Goal: Task Accomplishment & Management: Manage account settings

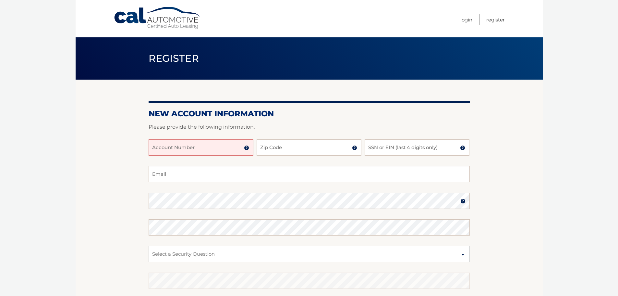
click at [190, 144] on input "Account Number" at bounding box center [201, 147] width 105 height 16
type input "44455990159"
click at [303, 147] on input "Zip Code" at bounding box center [309, 147] width 105 height 16
type input "08840"
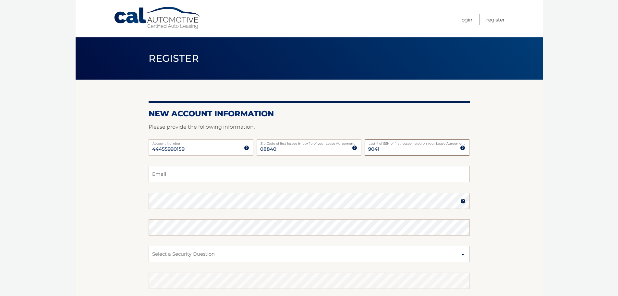
type input "9041"
click at [226, 180] on input "Email" at bounding box center [309, 174] width 321 height 16
type input "ssk9270@optimum.net"
click at [209, 252] on select "Select a Security Question What was the name of your elementary school? What is…" at bounding box center [309, 254] width 321 height 16
select select "1"
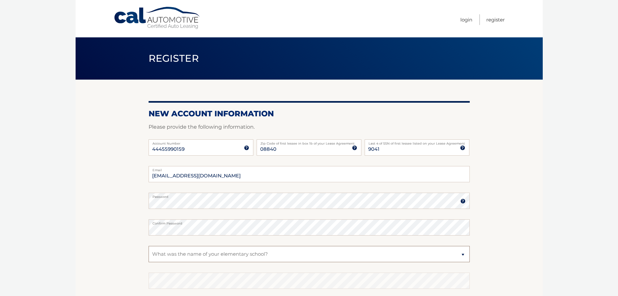
click at [149, 246] on select "Select a Security Question What was the name of your elementary school? What is…" at bounding box center [309, 254] width 321 height 16
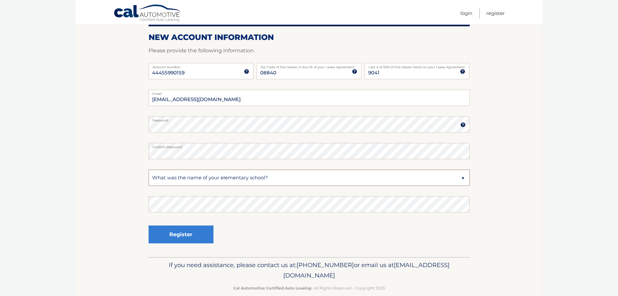
scroll to position [87, 0]
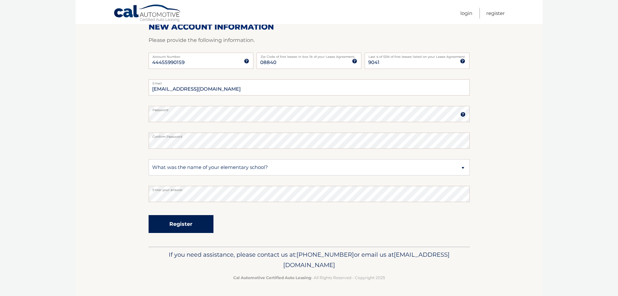
click at [196, 217] on button "Register" at bounding box center [181, 224] width 65 height 18
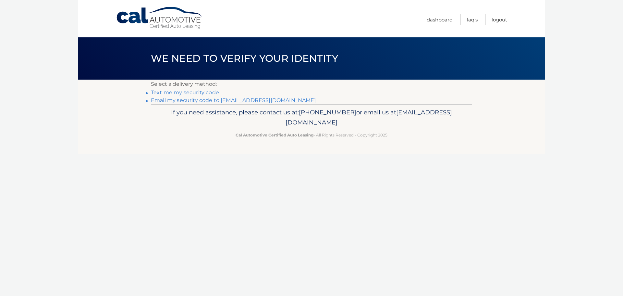
click at [206, 91] on link "Text me my security code" at bounding box center [185, 92] width 68 height 6
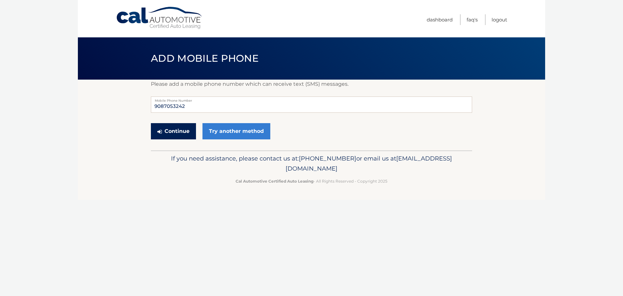
click at [179, 130] on button "Continue" at bounding box center [173, 131] width 45 height 16
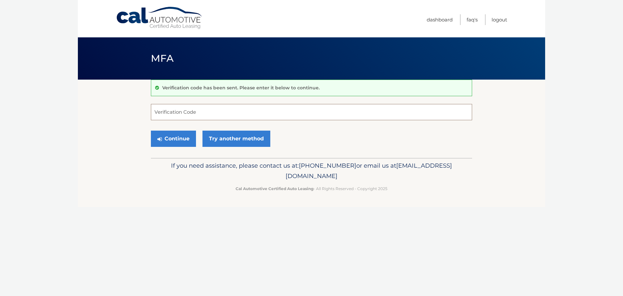
click at [178, 113] on input "Verification Code" at bounding box center [311, 112] width 321 height 16
type input "331234"
click at [183, 138] on button "Continue" at bounding box center [173, 138] width 45 height 16
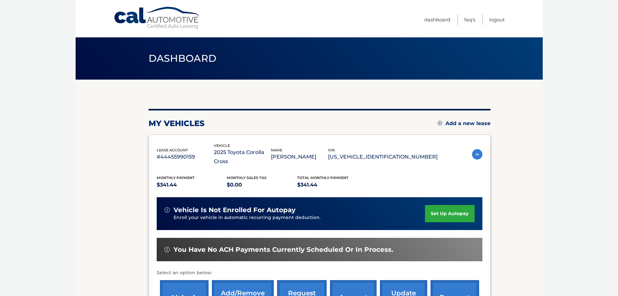
click at [434, 208] on link "set up autopay" at bounding box center [449, 213] width 49 height 17
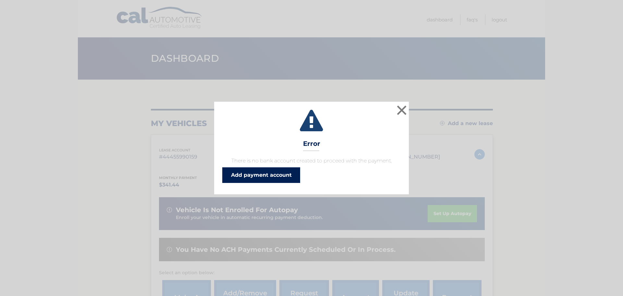
click at [283, 175] on link "Add payment account" at bounding box center [261, 175] width 78 height 16
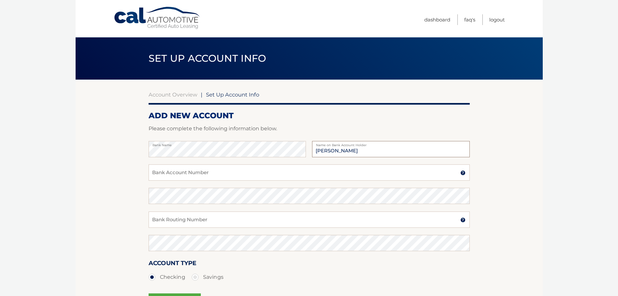
type input "[PERSON_NAME]"
click at [167, 175] on input "Bank Account Number" at bounding box center [309, 172] width 321 height 16
type input "110220266"
click at [171, 223] on input "Bank Routing Number" at bounding box center [309, 219] width 321 height 16
click at [173, 221] on input "Bank Routing Number" at bounding box center [309, 219] width 321 height 16
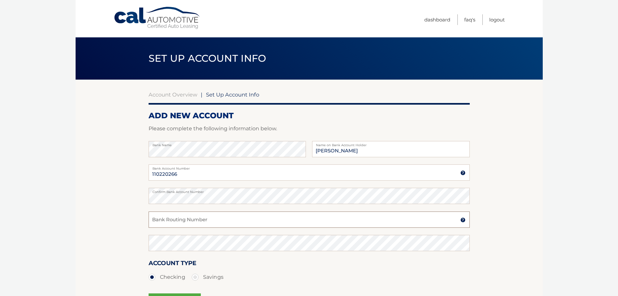
paste input "221272167"
type input "221272167"
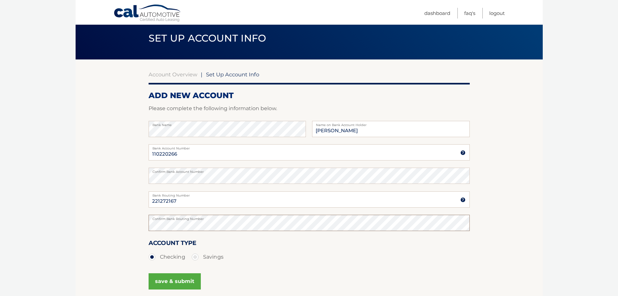
scroll to position [81, 0]
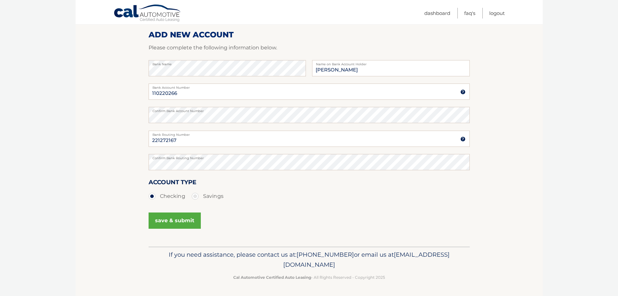
click at [185, 224] on button "save & submit" at bounding box center [175, 220] width 52 height 16
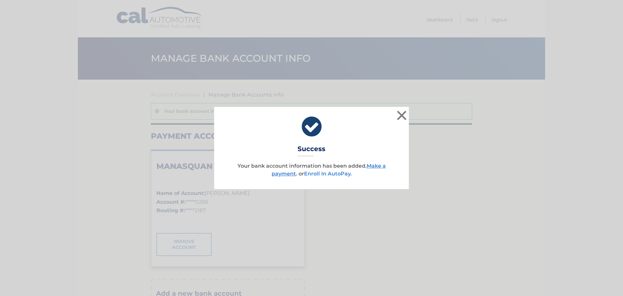
click at [333, 174] on link "Enroll In AutoPay" at bounding box center [327, 173] width 46 height 6
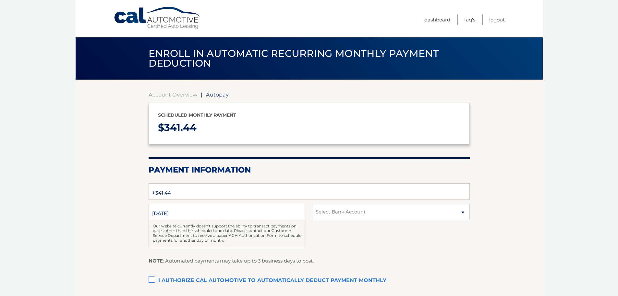
select select "ODk2MWZjMWEtM2M0OS00NTdmLTkxNGYtZjMyYmM0YjVhYTMz"
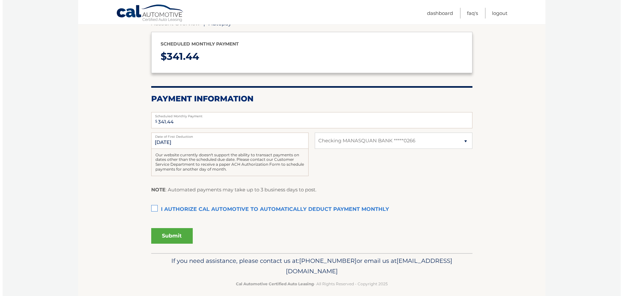
scroll to position [77, 0]
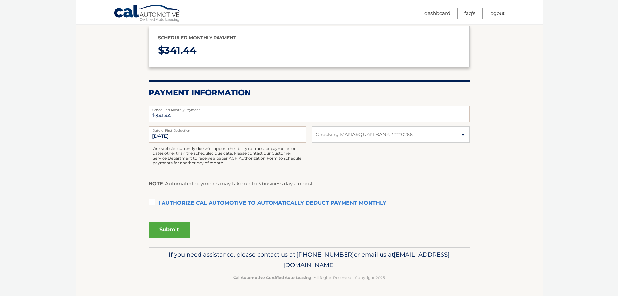
click at [151, 198] on label "I authorize cal automotive to automatically deduct payment monthly This checkbo…" at bounding box center [309, 203] width 321 height 13
click at [0, 0] on input "I authorize cal automotive to automatically deduct payment monthly This checkbo…" at bounding box center [0, 0] width 0 height 0
click at [167, 230] on button "Submit" at bounding box center [170, 230] width 42 height 16
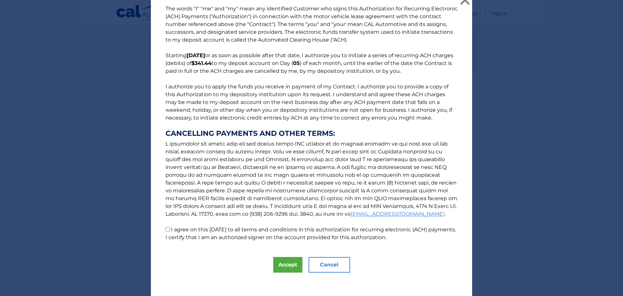
scroll to position [11, 0]
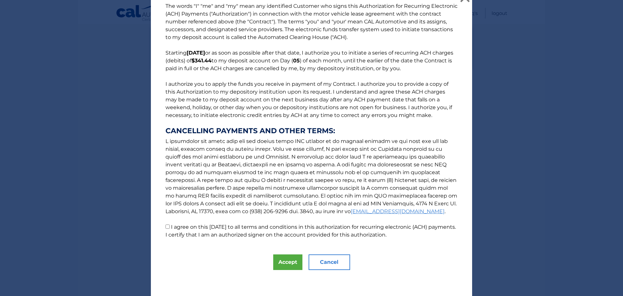
click at [176, 225] on label "I agree on this [DATE] to all terms and conditions in this authorization for re…" at bounding box center [310, 231] width 290 height 14
click at [170, 225] on input "I agree on this [DATE] to all terms and conditions in this authorization for re…" at bounding box center [167, 226] width 4 height 4
checkbox input "true"
click at [278, 261] on button "Accept" at bounding box center [287, 262] width 29 height 16
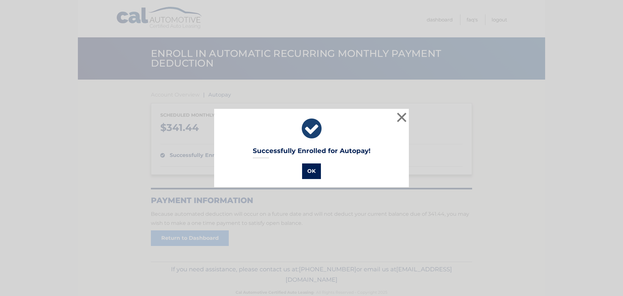
click at [312, 169] on button "OK" at bounding box center [311, 171] width 19 height 16
